Goal: Use online tool/utility: Use online tool/utility

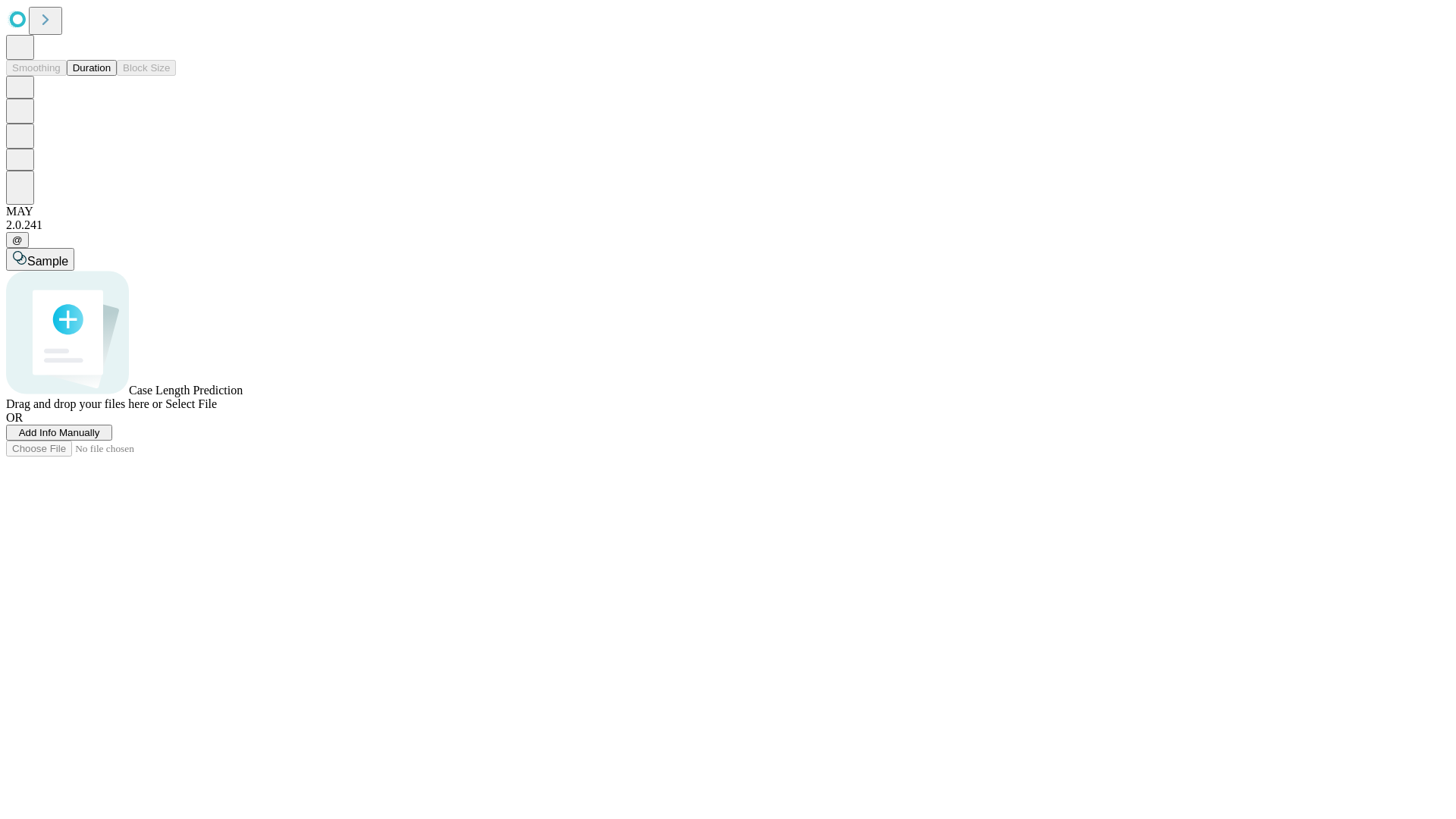
click at [111, 76] on button "Duration" at bounding box center [91, 67] width 50 height 16
click at [68, 254] on span "Sample" at bounding box center [47, 261] width 41 height 13
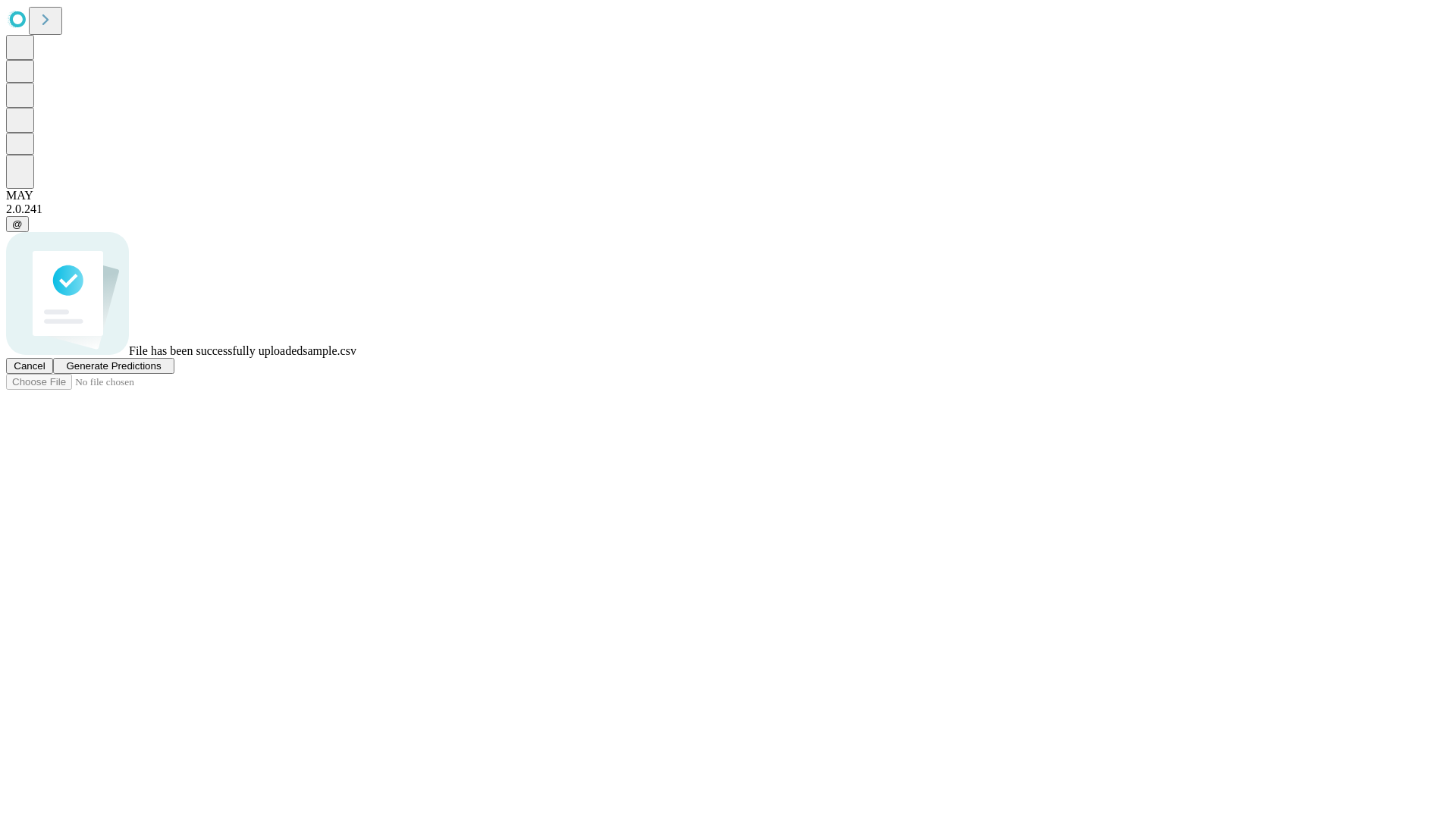
click at [161, 371] on span "Generate Predictions" at bounding box center [113, 366] width 95 height 12
